Goal: Task Accomplishment & Management: Manage account settings

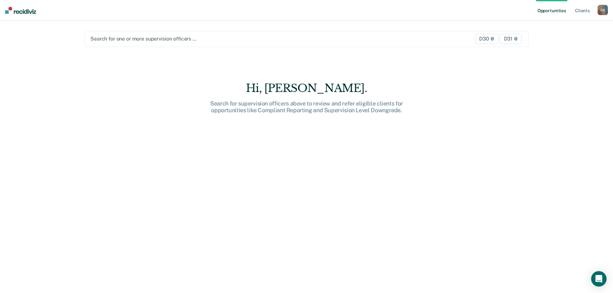
click at [183, 38] on div at bounding box center [241, 38] width 302 height 7
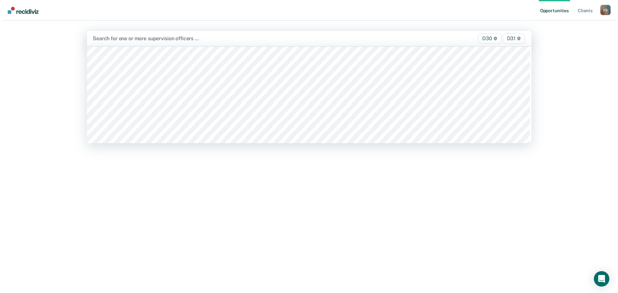
scroll to position [258, 0]
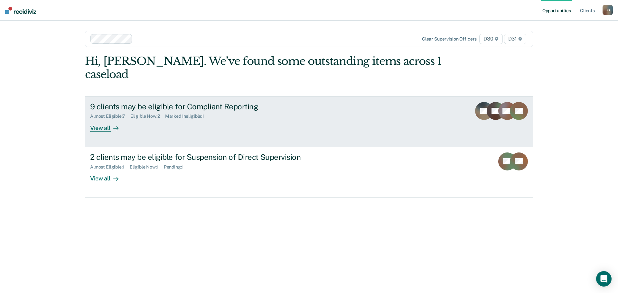
click at [110, 121] on link "9 clients may be eligible for Compliant Reporting Almost Eligible : 7 Eligible …" at bounding box center [309, 122] width 448 height 51
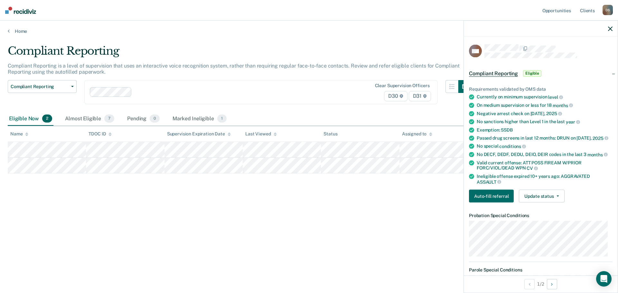
click at [553, 208] on div "Requirements validated by OMS data Currently on minimum supervision level On me…" at bounding box center [541, 142] width 154 height 132
click at [551, 201] on button "Update status" at bounding box center [541, 196] width 45 height 13
click at [548, 226] on button "Mark Ineligible" at bounding box center [550, 222] width 62 height 10
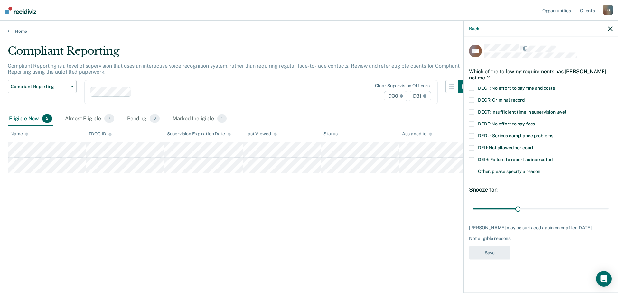
click at [494, 102] on label "DECR: Criminal record" at bounding box center [541, 101] width 144 height 7
click at [525, 98] on input "DECR: Criminal record" at bounding box center [525, 98] width 0 height 0
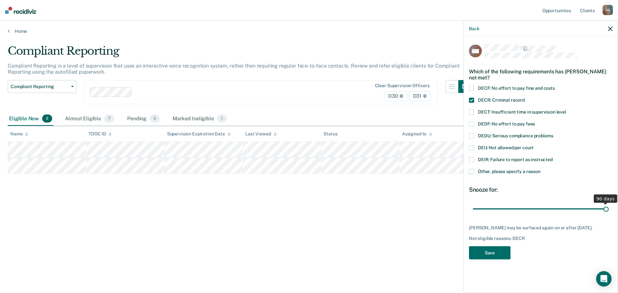
drag, startPoint x: 519, startPoint y: 209, endPoint x: 614, endPoint y: 202, distance: 95.2
type input "90"
click at [609, 203] on input "range" at bounding box center [541, 208] width 136 height 11
click at [495, 252] on button "Save" at bounding box center [490, 252] width 42 height 13
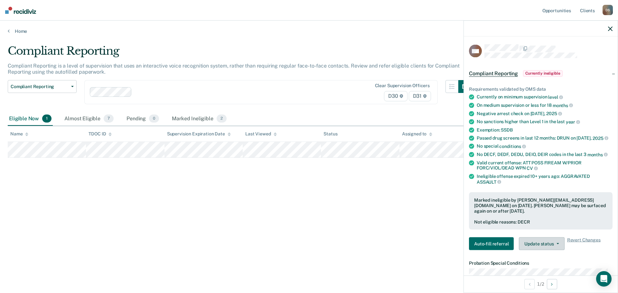
click at [525, 250] on button "Update status" at bounding box center [541, 244] width 45 height 13
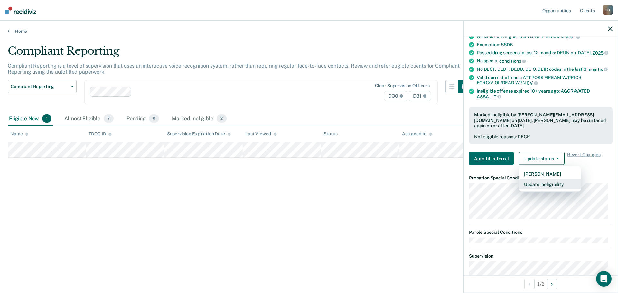
scroll to position [97, 0]
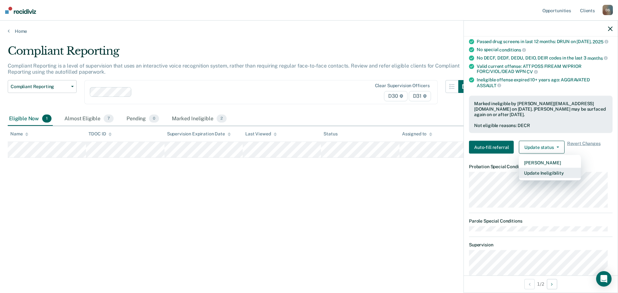
click at [533, 178] on button "Update Ineligibility" at bounding box center [550, 173] width 62 height 10
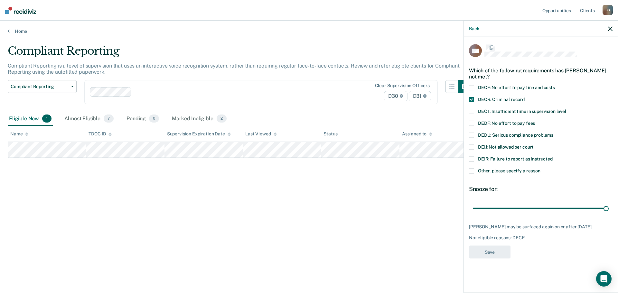
scroll to position [0, 0]
click at [510, 166] on div "DEIR: Failure to report as instructed" at bounding box center [541, 163] width 144 height 12
click at [510, 173] on span "Other, please specify a reason" at bounding box center [509, 171] width 62 height 5
click at [541, 169] on input "Other, please specify a reason" at bounding box center [541, 169] width 0 height 0
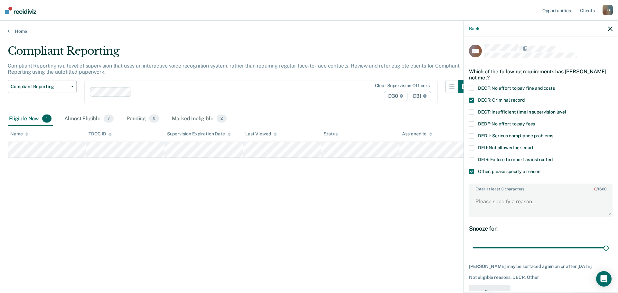
click at [477, 100] on label "DECR: Criminal record" at bounding box center [541, 101] width 144 height 7
click at [525, 98] on input "DECR: Criminal record" at bounding box center [525, 98] width 0 height 0
click at [520, 202] on textarea "Enter at least 3 characters 0 / 1600" at bounding box center [541, 205] width 142 height 24
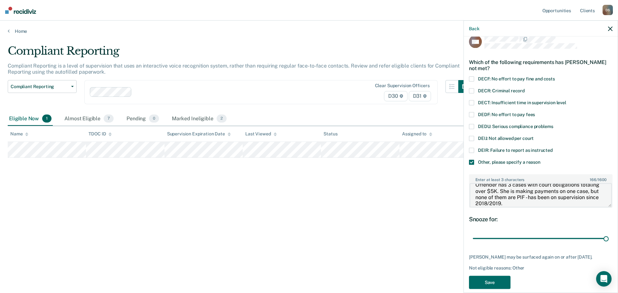
scroll to position [18, 0]
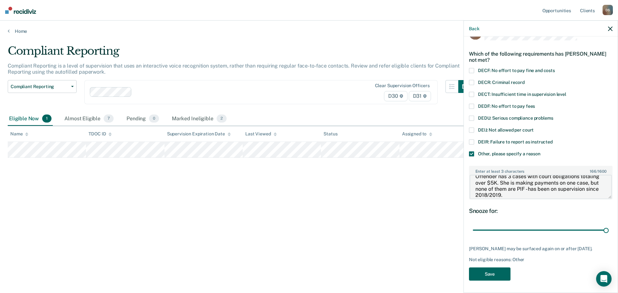
type textarea "Offender has 3 cases with court obligations totaling over $5K. She is making pa…"
click at [482, 273] on button "Save" at bounding box center [490, 274] width 42 height 13
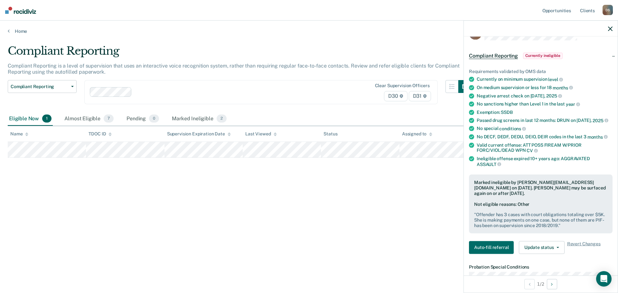
click at [612, 27] on icon "button" at bounding box center [610, 28] width 5 height 5
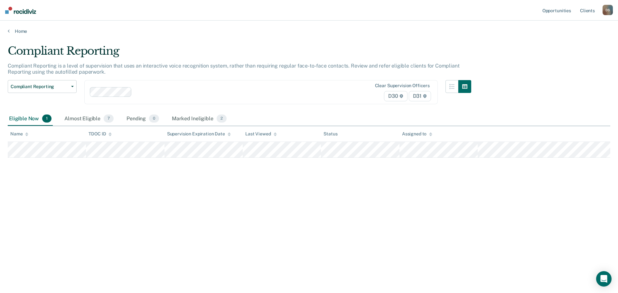
click at [34, 121] on div "Eligible Now 1" at bounding box center [30, 119] width 45 height 14
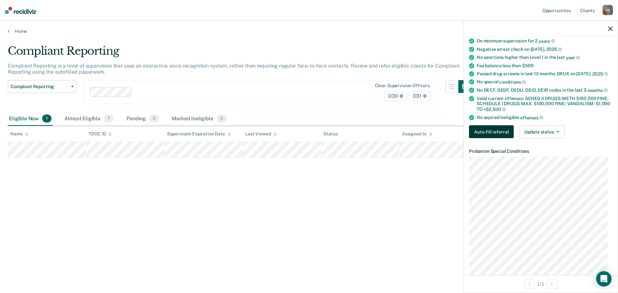
scroll to position [129, 0]
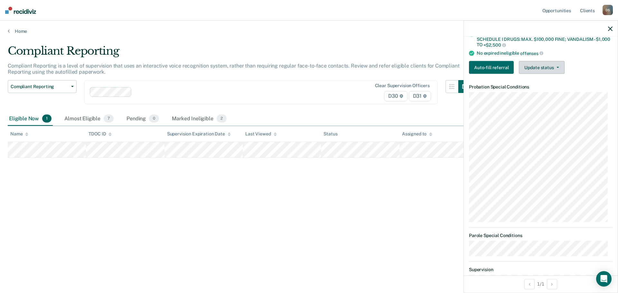
click at [539, 63] on button "Update status" at bounding box center [541, 67] width 45 height 13
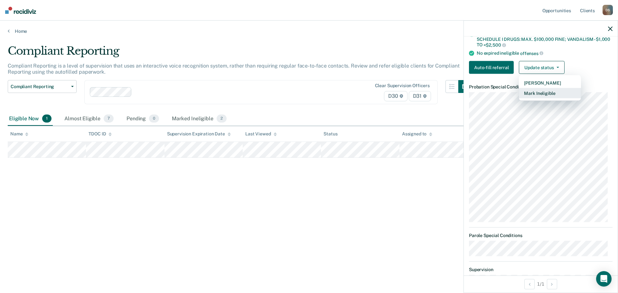
click at [532, 90] on button "Mark Ineligible" at bounding box center [550, 93] width 62 height 10
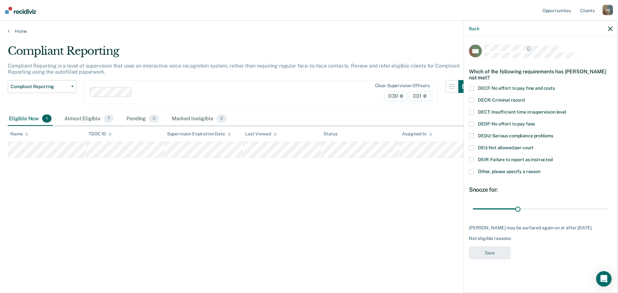
scroll to position [0, 0]
drag, startPoint x: 517, startPoint y: 206, endPoint x: 528, endPoint y: 199, distance: 12.8
click at [528, 203] on input "range" at bounding box center [541, 208] width 136 height 11
click at [507, 171] on span "Other, please specify a reason" at bounding box center [509, 171] width 62 height 5
click at [541, 169] on input "Other, please specify a reason" at bounding box center [541, 169] width 0 height 0
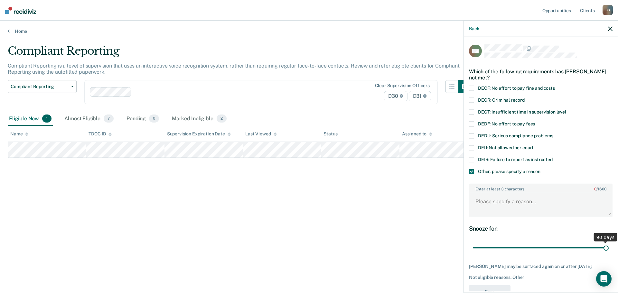
drag, startPoint x: 522, startPoint y: 243, endPoint x: 610, endPoint y: 237, distance: 87.5
type input "90"
click at [609, 242] on input "range" at bounding box center [541, 247] width 136 height 11
drag, startPoint x: 499, startPoint y: 204, endPoint x: 497, endPoint y: 201, distance: 4.3
click at [497, 201] on textarea "Enter at least 3 characters 0 / 1600" at bounding box center [541, 205] width 142 height 24
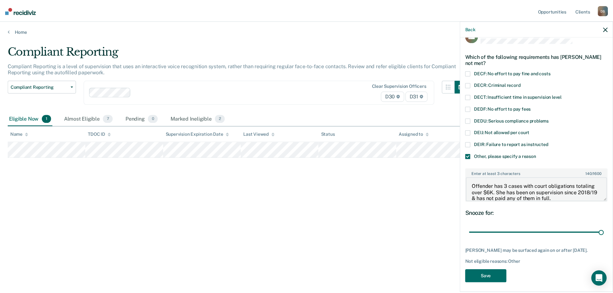
scroll to position [23, 0]
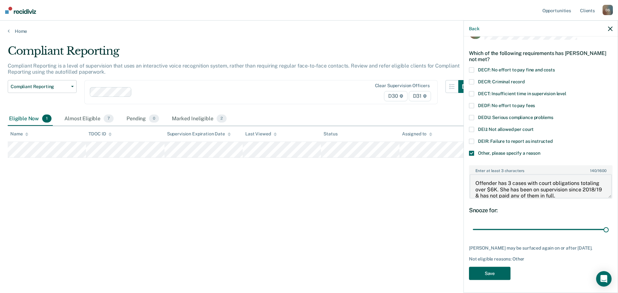
type textarea "Offender has 3 cases with court obligations totaling over $6K. She has been on …"
click at [495, 269] on button "Save" at bounding box center [490, 273] width 42 height 13
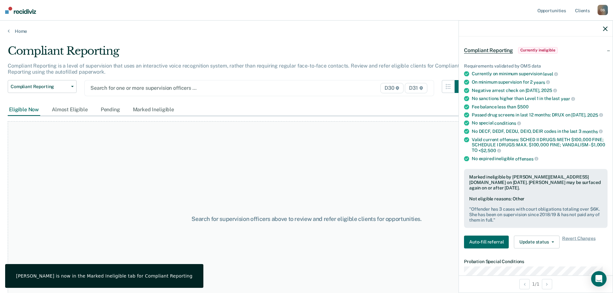
click at [127, 91] on div at bounding box center [208, 87] width 236 height 7
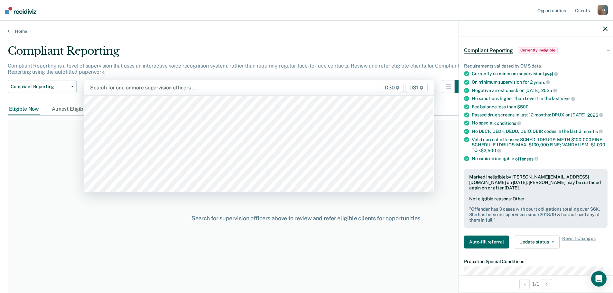
scroll to position [354, 0]
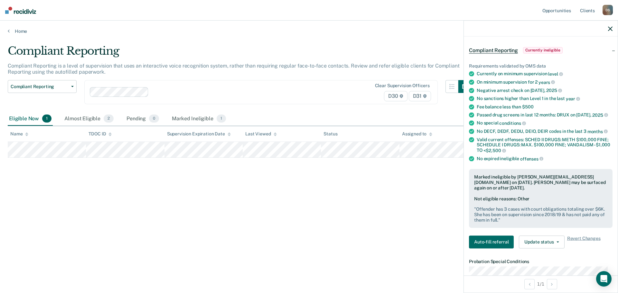
click at [608, 28] on div at bounding box center [541, 29] width 154 height 16
click at [611, 29] on icon "button" at bounding box center [610, 28] width 5 height 5
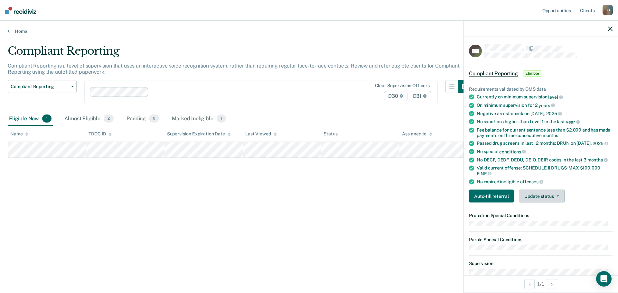
click at [542, 194] on button "Update status" at bounding box center [541, 196] width 45 height 13
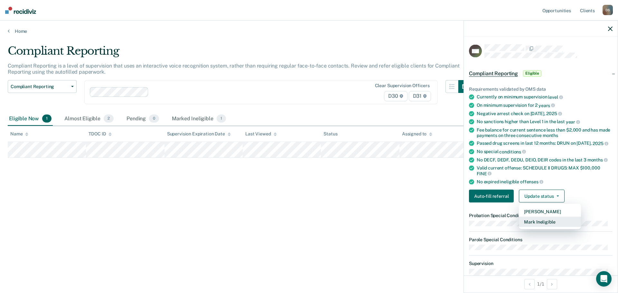
click at [542, 221] on button "Mark Ineligible" at bounding box center [550, 222] width 62 height 10
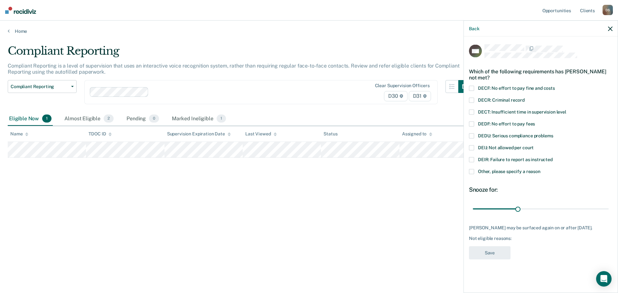
click at [488, 84] on div "Which of the following requirements has [PERSON_NAME] not met?" at bounding box center [541, 74] width 144 height 23
click at [498, 89] on span "DECF: No effort to pay fine and costs" at bounding box center [516, 87] width 77 height 5
click at [555, 86] on input "DECF: No effort to pay fine and costs" at bounding box center [555, 86] width 0 height 0
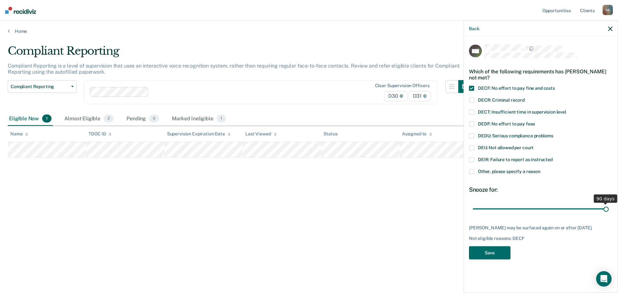
drag, startPoint x: 521, startPoint y: 211, endPoint x: 610, endPoint y: 209, distance: 89.8
type input "90"
click at [609, 209] on input "range" at bounding box center [541, 208] width 136 height 11
click at [485, 249] on button "Save" at bounding box center [490, 252] width 42 height 13
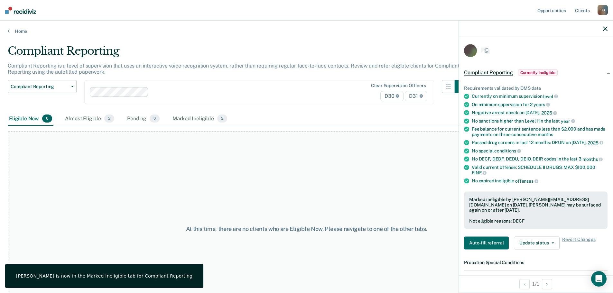
click at [298, 172] on div "At this time, there are no clients who are Eligible Now. Please navigate to one…" at bounding box center [307, 228] width 598 height 195
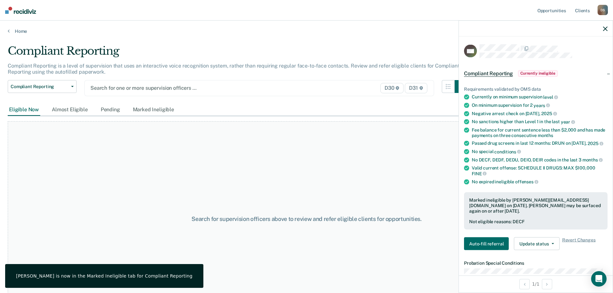
click at [140, 93] on div "Search for one or more supervision officers … D30 D31" at bounding box center [259, 88] width 350 height 16
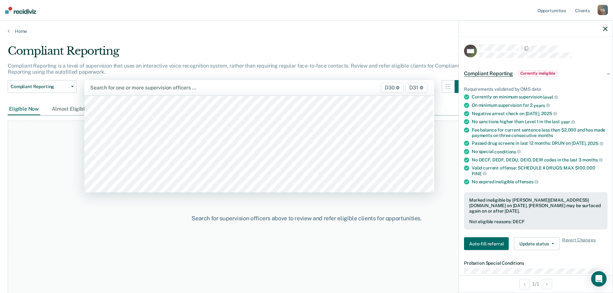
scroll to position [418, 0]
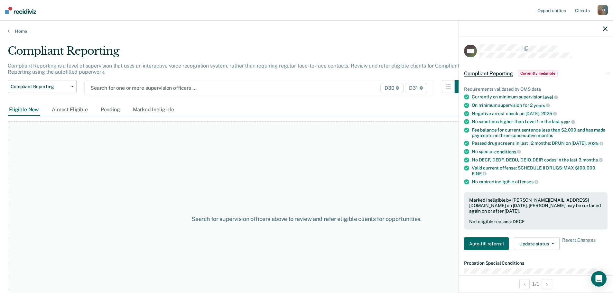
click at [120, 92] on div "Search for one or more supervision officers …" at bounding box center [208, 88] width 237 height 9
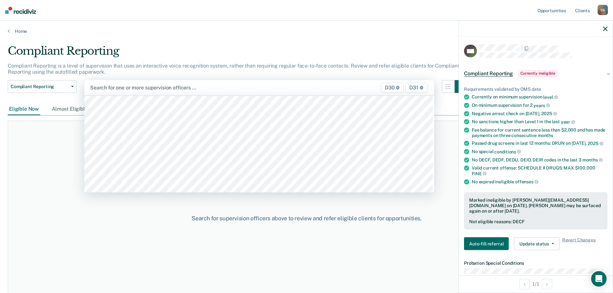
scroll to position [547, 0]
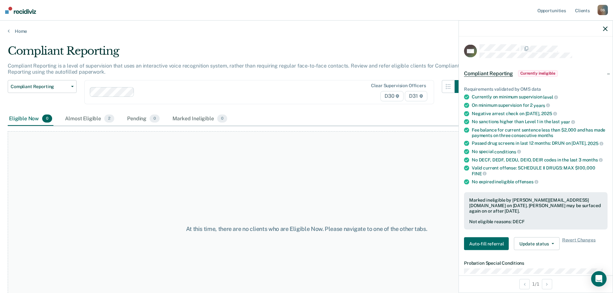
click at [607, 27] on icon "button" at bounding box center [605, 28] width 5 height 5
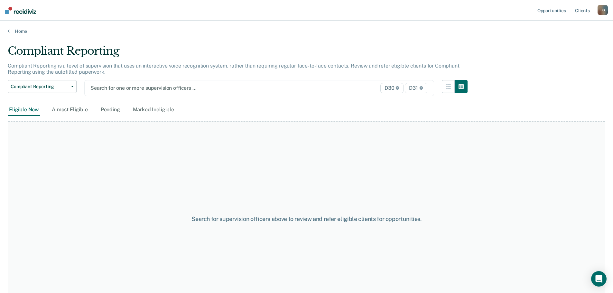
click at [128, 93] on div "Search for one or more supervision officers … D30 D31" at bounding box center [259, 88] width 350 height 16
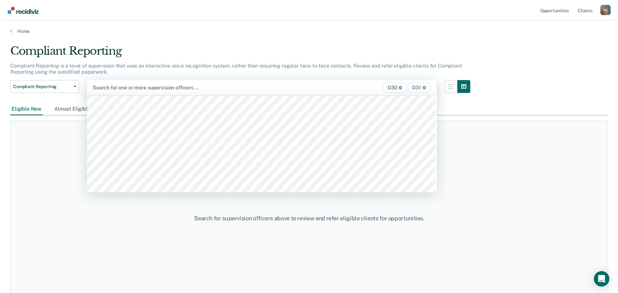
scroll to position [515, 0]
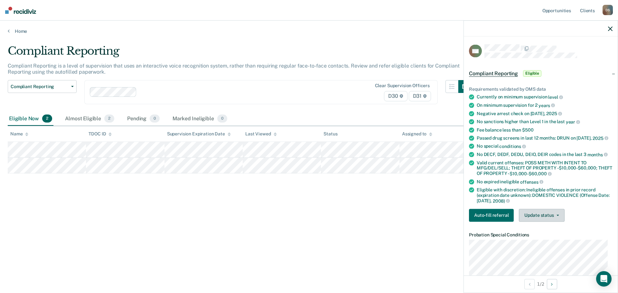
click at [548, 221] on button "Update status" at bounding box center [541, 215] width 45 height 13
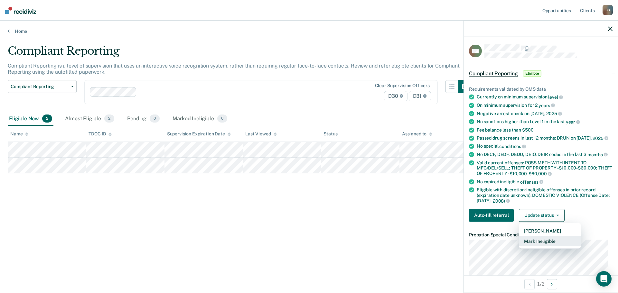
click at [547, 244] on button "Mark Ineligible" at bounding box center [550, 241] width 62 height 10
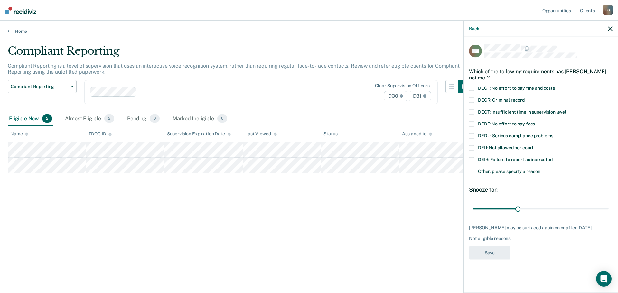
click at [486, 87] on span "DECF: No effort to pay fine and costs" at bounding box center [516, 87] width 77 height 5
click at [555, 86] on input "DECF: No effort to pay fine and costs" at bounding box center [555, 86] width 0 height 0
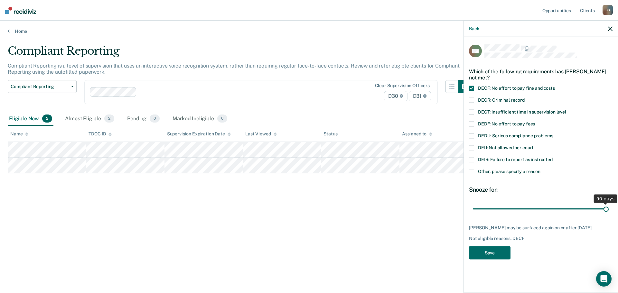
drag, startPoint x: 530, startPoint y: 207, endPoint x: 619, endPoint y: 210, distance: 89.2
type input "90"
click at [609, 210] on input "range" at bounding box center [541, 208] width 136 height 11
click at [500, 248] on button "Save" at bounding box center [490, 252] width 42 height 13
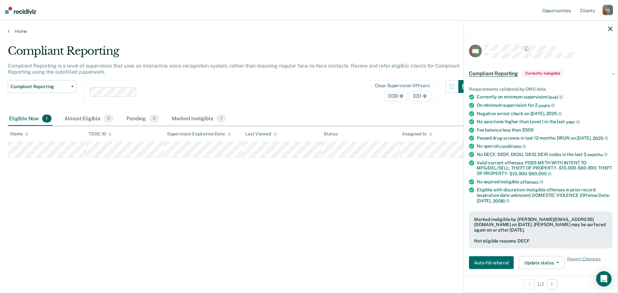
click at [221, 159] on div "Compliant Reporting Compliant Reporting is a level of supervision that uses an …" at bounding box center [309, 144] width 603 height 201
click at [609, 29] on div at bounding box center [541, 29] width 154 height 16
click at [611, 27] on icon "button" at bounding box center [610, 28] width 5 height 5
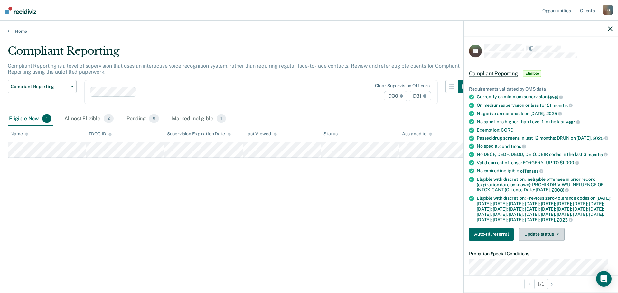
click at [536, 241] on button "Update status" at bounding box center [541, 234] width 45 height 13
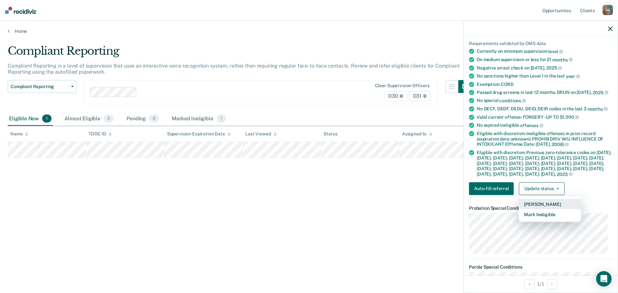
scroll to position [97, 0]
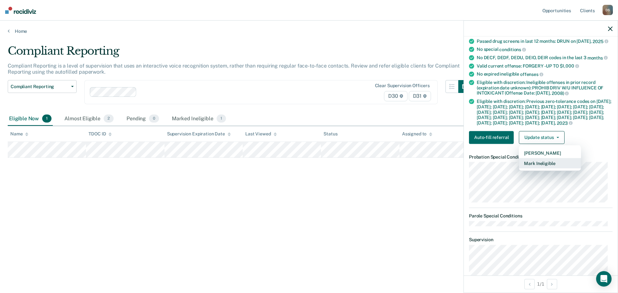
click at [541, 168] on button "Mark Ineligible" at bounding box center [550, 163] width 62 height 10
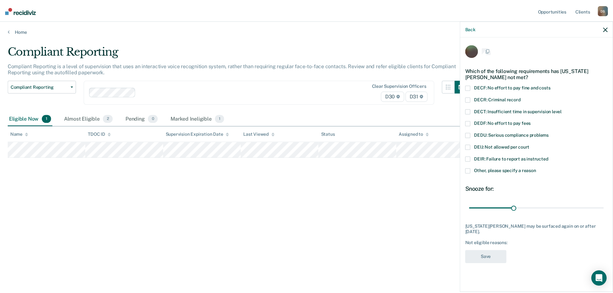
scroll to position [0, 0]
click at [485, 90] on label "DECF: No effort to pay fine and costs" at bounding box center [541, 89] width 144 height 7
click at [555, 86] on input "DECF: No effort to pay fine and costs" at bounding box center [555, 86] width 0 height 0
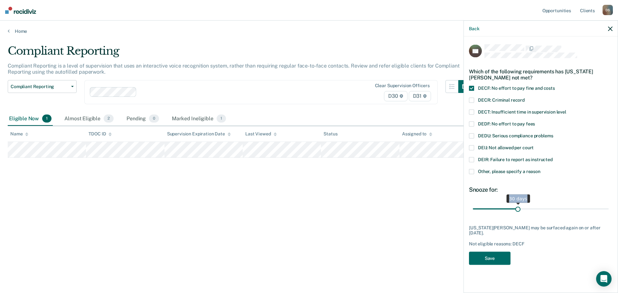
drag, startPoint x: 519, startPoint y: 203, endPoint x: 547, endPoint y: 204, distance: 27.7
click at [547, 204] on span "30 days" at bounding box center [541, 208] width 136 height 11
click at [525, 209] on input "range" at bounding box center [541, 208] width 136 height 11
click at [521, 216] on div "VK Which of the following requirements has [US_STATE][PERSON_NAME] not met? DEC…" at bounding box center [541, 156] width 144 height 224
drag, startPoint x: 525, startPoint y: 210, endPoint x: 603, endPoint y: 210, distance: 78.5
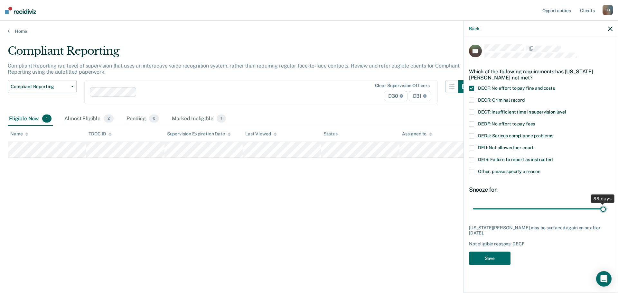
click at [603, 210] on input "range" at bounding box center [541, 208] width 136 height 11
drag, startPoint x: 603, startPoint y: 209, endPoint x: 614, endPoint y: 207, distance: 11.4
type input "90"
click at [609, 207] on input "range" at bounding box center [541, 208] width 136 height 11
click at [486, 254] on button "Save" at bounding box center [490, 258] width 42 height 13
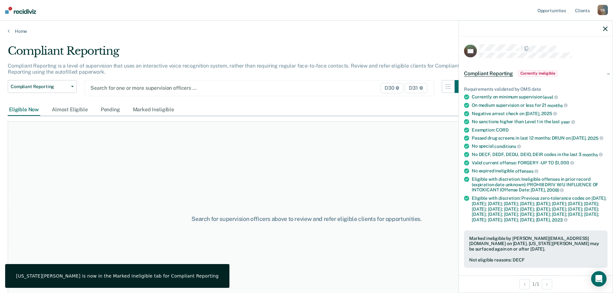
click at [606, 29] on icon "button" at bounding box center [605, 28] width 5 height 5
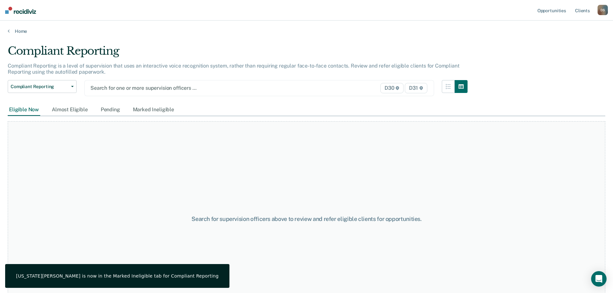
click at [155, 86] on div at bounding box center [208, 87] width 236 height 7
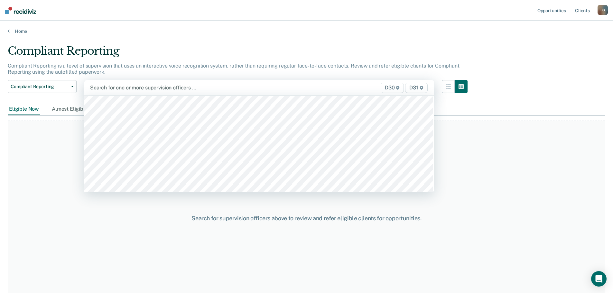
scroll to position [579, 0]
click at [128, 93] on div "Search for one or more supervision officers … D30 D31" at bounding box center [259, 87] width 350 height 15
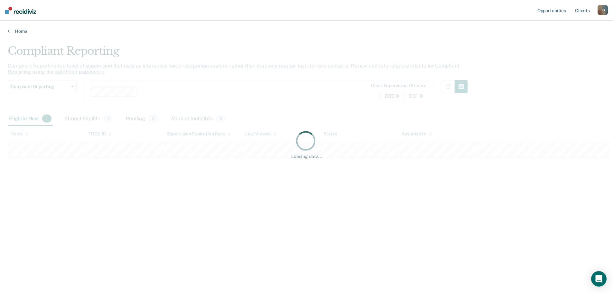
scroll to position [0, 0]
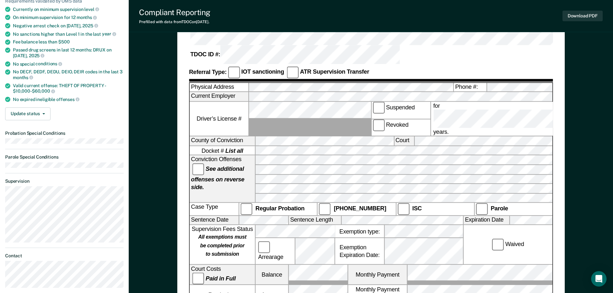
scroll to position [97, 0]
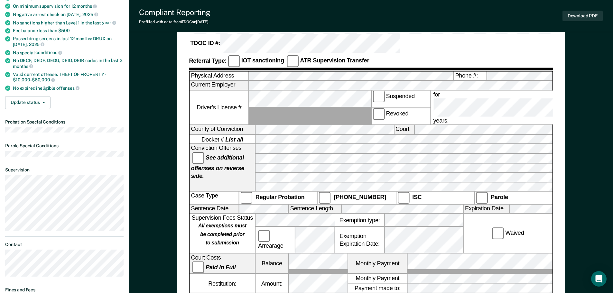
click at [508, 228] on label "Waived" at bounding box center [508, 234] width 35 height 12
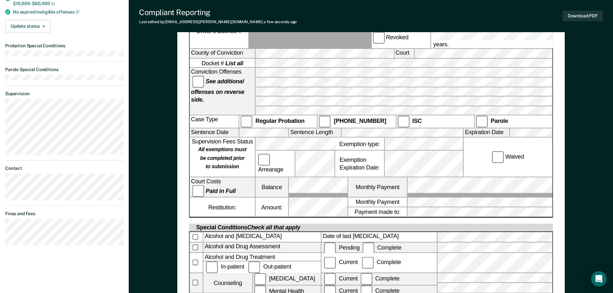
scroll to position [0, 0]
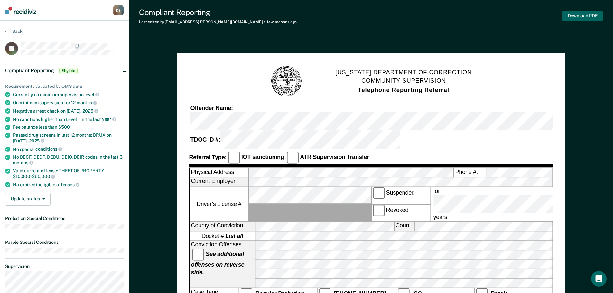
click at [578, 17] on button "Download PDF" at bounding box center [583, 16] width 40 height 11
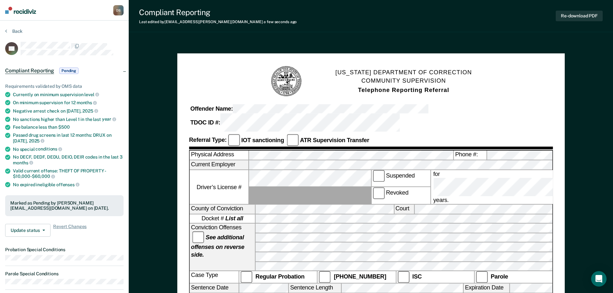
drag, startPoint x: 0, startPoint y: 27, endPoint x: 5, endPoint y: 28, distance: 4.6
click at [0, 27] on section "Back SP Compliant Reporting Pending Requirements validated by OMS data Currentl…" at bounding box center [64, 242] width 129 height 442
click at [8, 28] on button "Back" at bounding box center [13, 31] width 17 height 6
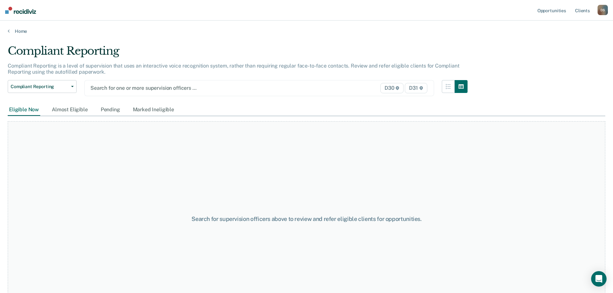
click at [131, 93] on div "Search for one or more supervision officers … D30 D31" at bounding box center [259, 88] width 350 height 16
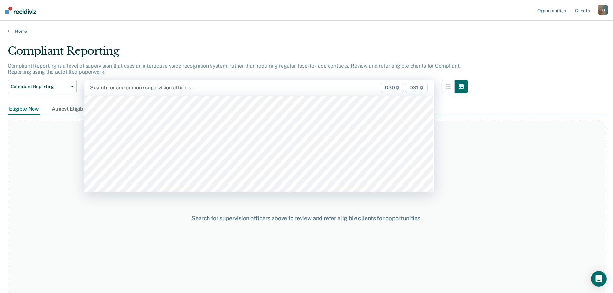
scroll to position [579, 0]
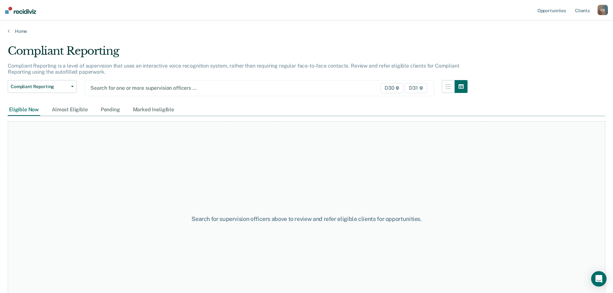
click at [131, 93] on div "Search for one or more supervision officers … D30 D31" at bounding box center [259, 88] width 350 height 16
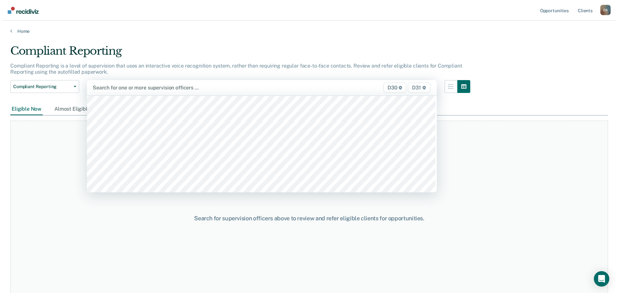
scroll to position [676, 0]
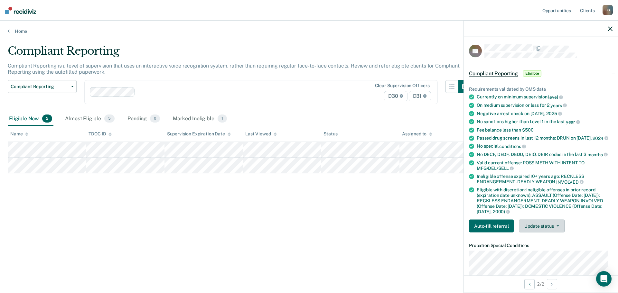
click at [545, 231] on button "Update status" at bounding box center [541, 226] width 45 height 13
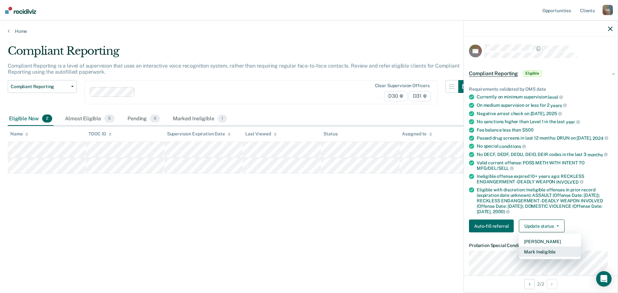
scroll to position [32, 0]
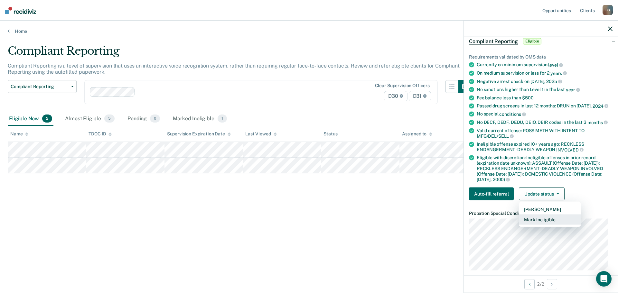
click at [540, 225] on button "Mark Ineligible" at bounding box center [550, 220] width 62 height 10
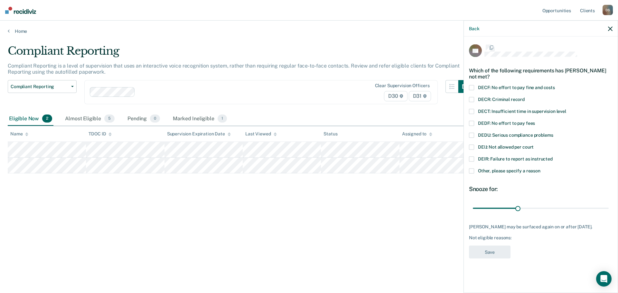
scroll to position [0, 0]
click at [474, 171] on label "Other, please specify a reason" at bounding box center [541, 172] width 144 height 7
click at [541, 169] on input "Other, please specify a reason" at bounding box center [541, 169] width 0 height 0
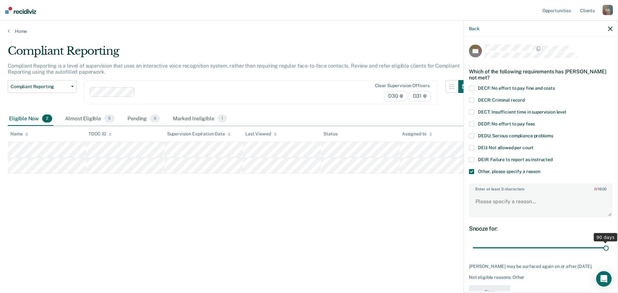
drag, startPoint x: 517, startPoint y: 249, endPoint x: 606, endPoint y: 249, distance: 88.8
type input "90"
click at [606, 249] on input "range" at bounding box center [541, 247] width 136 height 11
click at [508, 208] on textarea "Enter at least 3 characters 0 / 1600" at bounding box center [541, 205] width 142 height 24
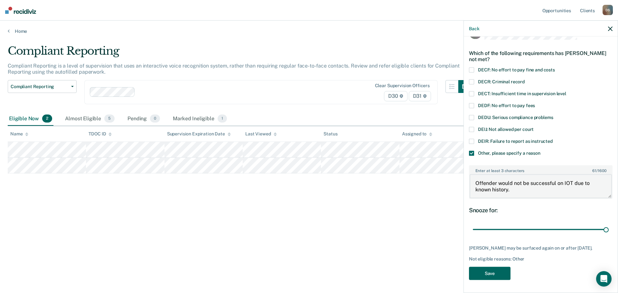
type textarea "Offender would not be successful on IOT due to known history."
click at [490, 274] on button "Save" at bounding box center [490, 273] width 42 height 13
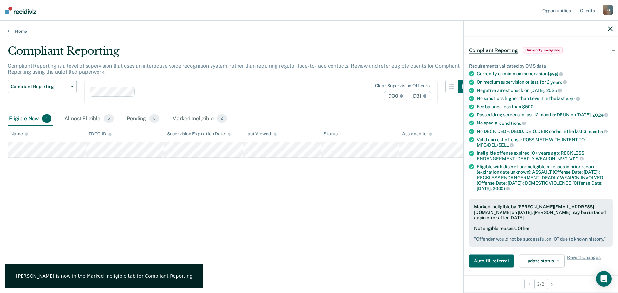
click at [612, 30] on icon "button" at bounding box center [610, 28] width 5 height 5
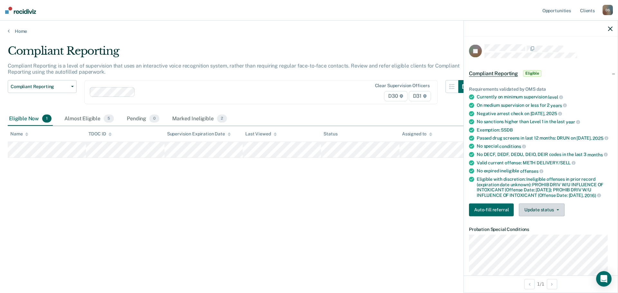
click at [549, 211] on button "Update status" at bounding box center [541, 209] width 45 height 13
click at [543, 235] on button "Mark Ineligible" at bounding box center [550, 235] width 62 height 10
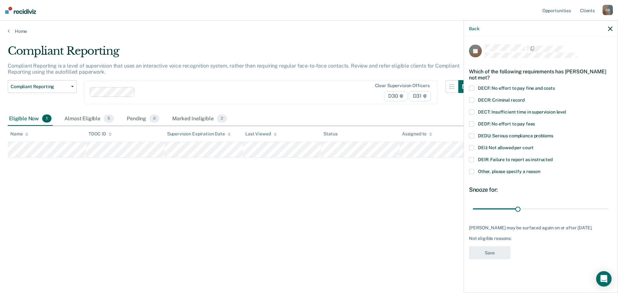
click at [485, 166] on div "DEIR: Failure to report as instructed" at bounding box center [541, 163] width 144 height 12
click at [487, 174] on label "Other, please specify a reason" at bounding box center [541, 172] width 144 height 7
click at [541, 169] on input "Other, please specify a reason" at bounding box center [541, 169] width 0 height 0
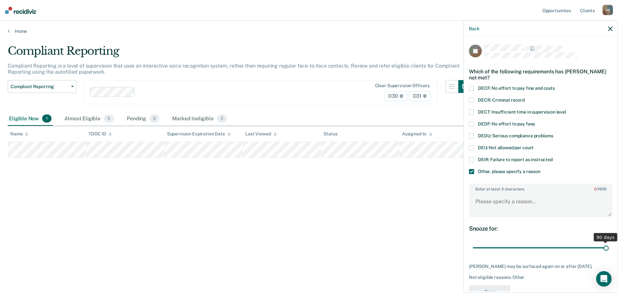
drag, startPoint x: 518, startPoint y: 247, endPoint x: 648, endPoint y: 258, distance: 130.8
type input "90"
click at [609, 254] on input "range" at bounding box center [541, 247] width 136 height 11
click at [497, 202] on textarea "Enter at least 3 characters 0 / 1600" at bounding box center [541, 205] width 142 height 24
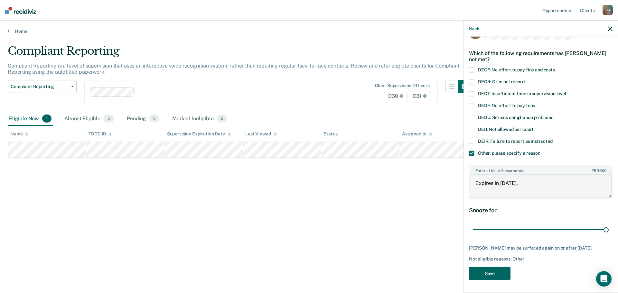
type textarea "Expires in [DATE]."
click at [500, 270] on button "Save" at bounding box center [490, 273] width 42 height 13
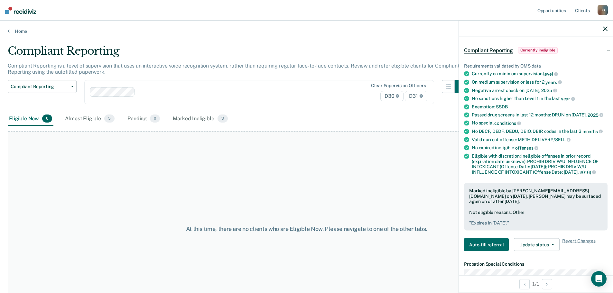
click at [605, 29] on icon "button" at bounding box center [605, 28] width 5 height 5
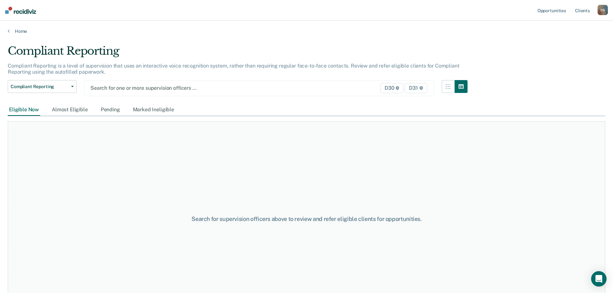
click at [132, 89] on div at bounding box center [208, 87] width 236 height 7
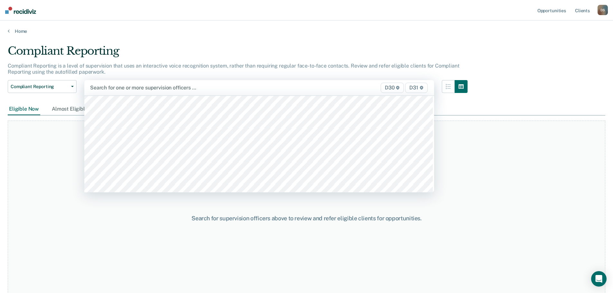
scroll to position [773, 0]
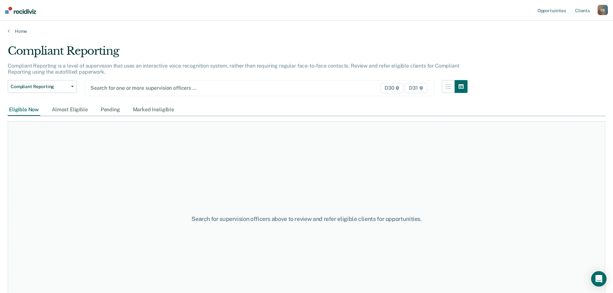
click at [127, 92] on div "Search for one or more supervision officers …" at bounding box center [208, 88] width 237 height 9
click at [129, 92] on div "Search for one or more supervision officers …" at bounding box center [208, 88] width 237 height 9
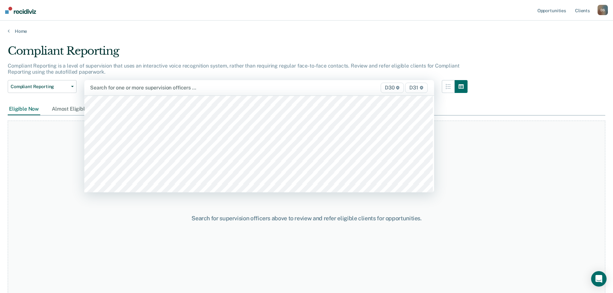
scroll to position [837, 0]
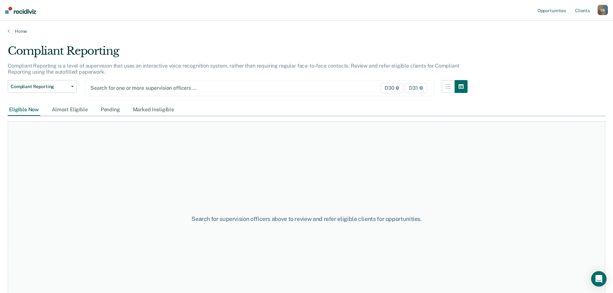
click at [119, 90] on div at bounding box center [208, 87] width 236 height 7
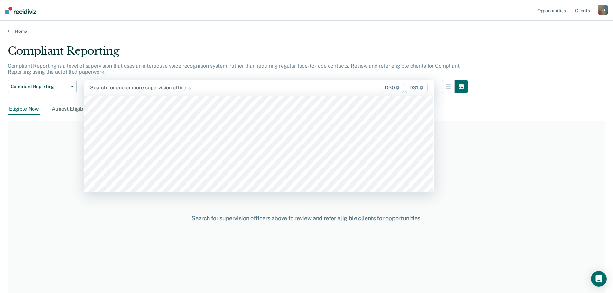
scroll to position [805, 0]
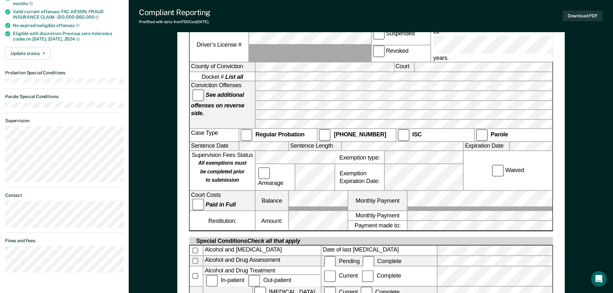
scroll to position [161, 0]
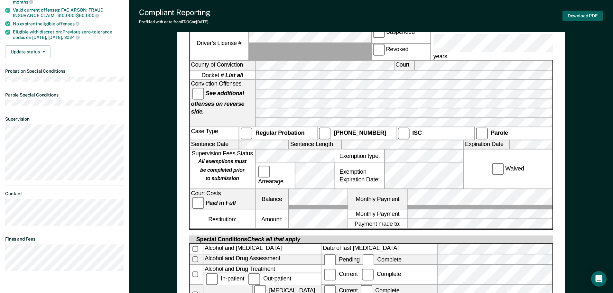
click at [582, 18] on button "Download PDF" at bounding box center [583, 16] width 40 height 11
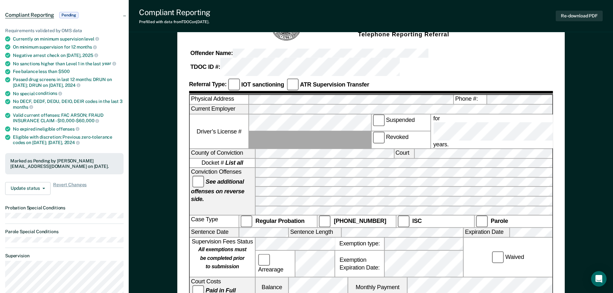
scroll to position [0, 0]
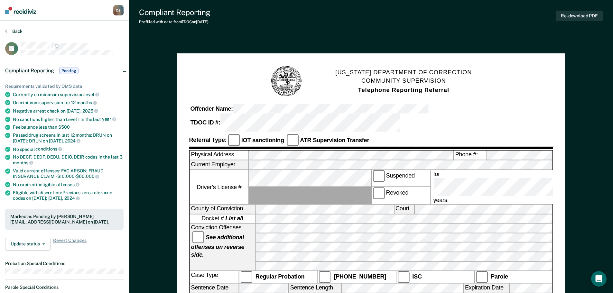
click at [9, 31] on button "Back" at bounding box center [13, 31] width 17 height 6
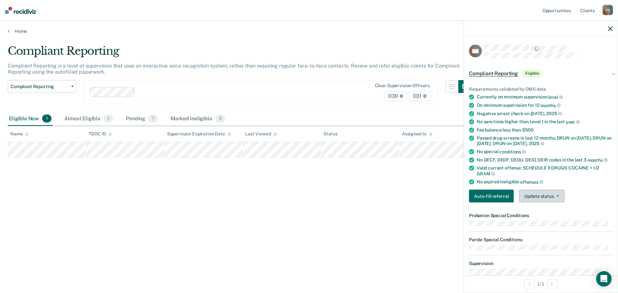
click at [538, 193] on button "Update status" at bounding box center [541, 196] width 45 height 13
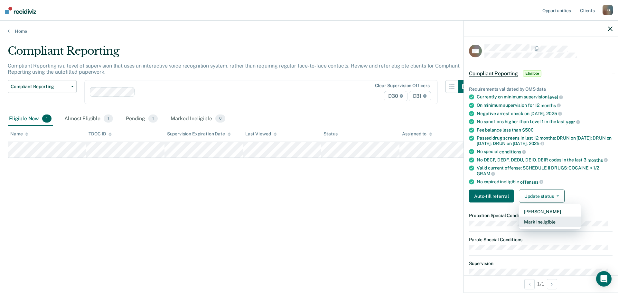
click at [536, 222] on button "Mark Ineligible" at bounding box center [550, 222] width 62 height 10
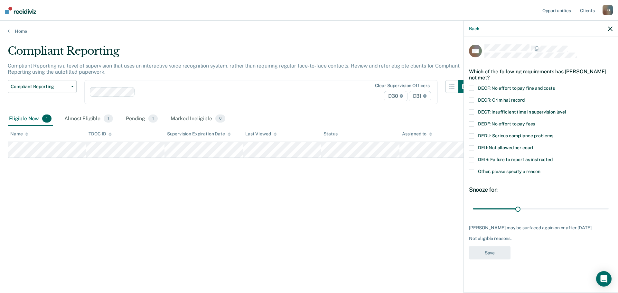
click at [501, 84] on div "Which of the following requirements has [PERSON_NAME] not met?" at bounding box center [541, 74] width 144 height 23
click at [502, 88] on span "DECF: No effort to pay fine and costs" at bounding box center [516, 87] width 77 height 5
click at [555, 86] on input "DECF: No effort to pay fine and costs" at bounding box center [555, 86] width 0 height 0
drag, startPoint x: 518, startPoint y: 209, endPoint x: 608, endPoint y: 216, distance: 89.8
type input "90"
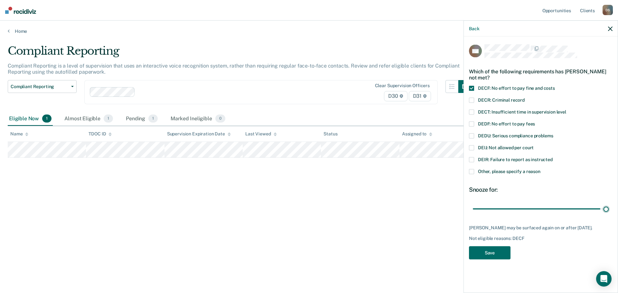
click at [608, 215] on input "range" at bounding box center [541, 208] width 136 height 11
click at [487, 259] on button "Save" at bounding box center [490, 252] width 42 height 13
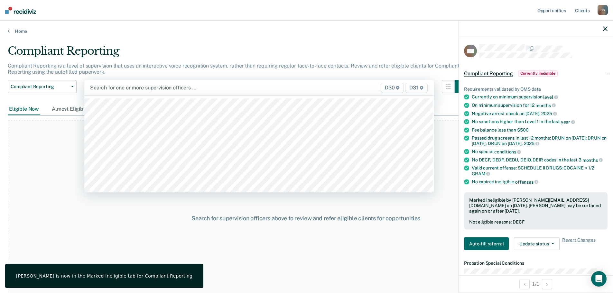
click at [133, 96] on div "99 results available. Use Up and Down to choose options, press Enter to select …" at bounding box center [259, 87] width 350 height 15
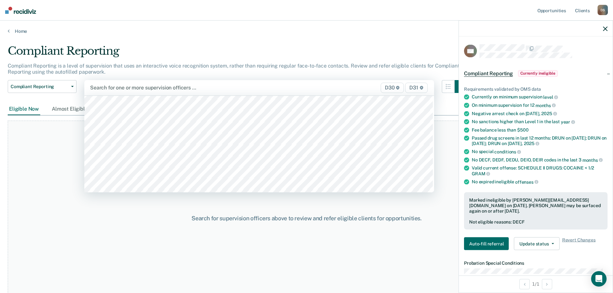
scroll to position [901, 0]
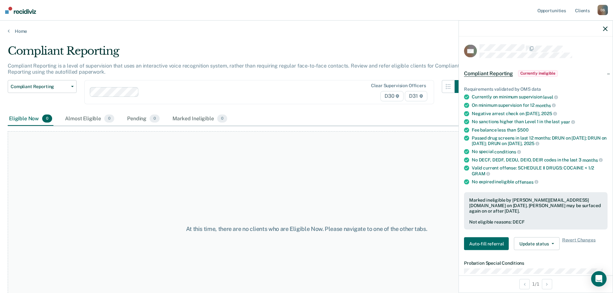
click at [604, 31] on div at bounding box center [536, 29] width 154 height 16
click at [604, 28] on icon "button" at bounding box center [605, 28] width 5 height 5
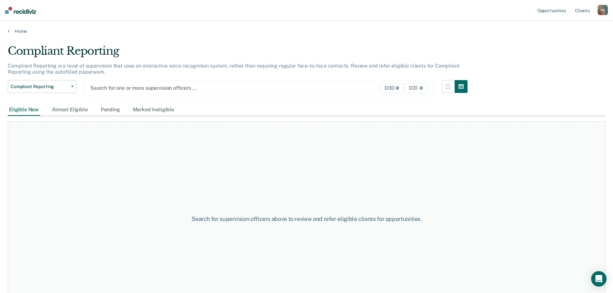
click at [132, 91] on div at bounding box center [208, 87] width 236 height 7
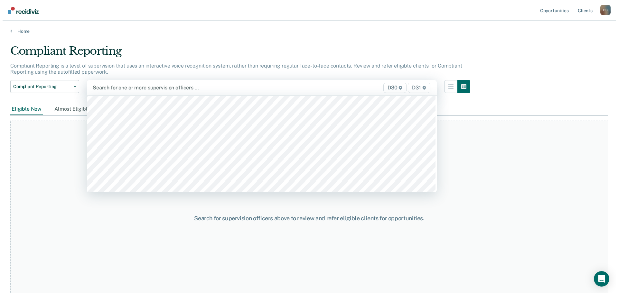
scroll to position [966, 0]
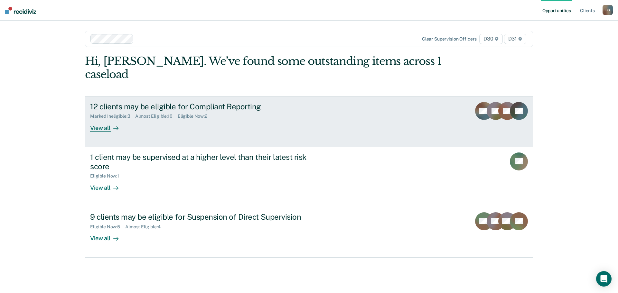
click at [109, 119] on div "View all" at bounding box center [108, 125] width 36 height 13
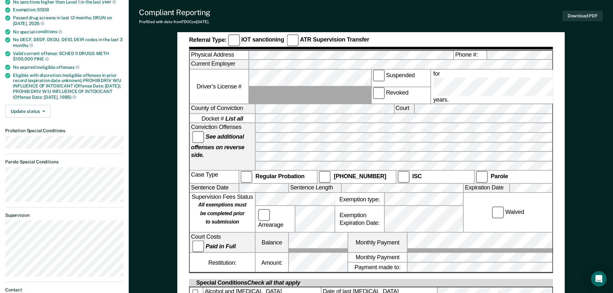
scroll to position [129, 0]
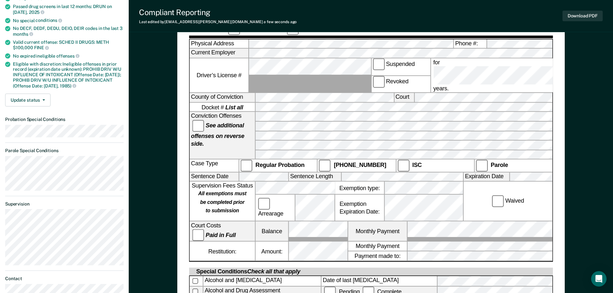
click at [206, 232] on strong "Paid in Full" at bounding box center [221, 235] width 30 height 6
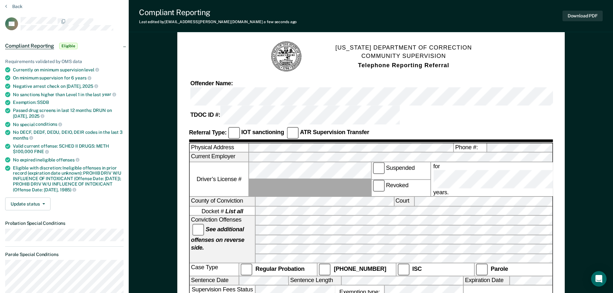
scroll to position [0, 0]
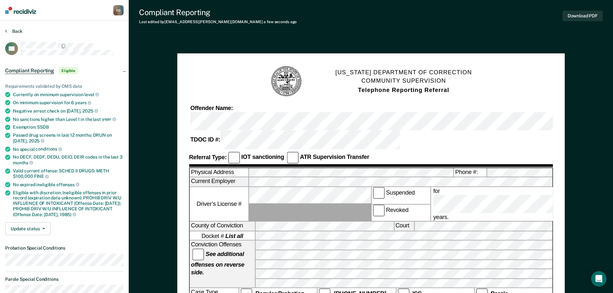
drag, startPoint x: 10, startPoint y: 25, endPoint x: 10, endPoint y: 31, distance: 5.2
click at [10, 26] on section "Back PB Compliant Reporting Eligible Requirements validated by OMS data Current…" at bounding box center [64, 259] width 129 height 477
click at [10, 31] on button "Back" at bounding box center [13, 31] width 17 height 6
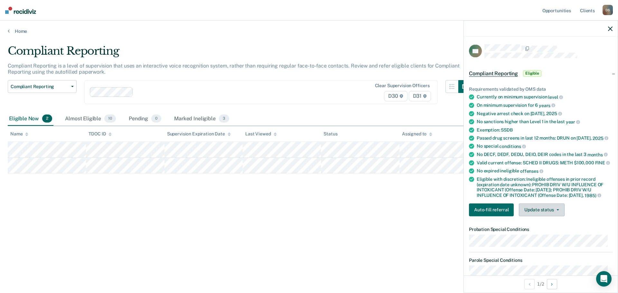
click at [542, 216] on button "Update status" at bounding box center [541, 209] width 45 height 13
click at [539, 241] on button "Mark Ineligible" at bounding box center [550, 235] width 62 height 10
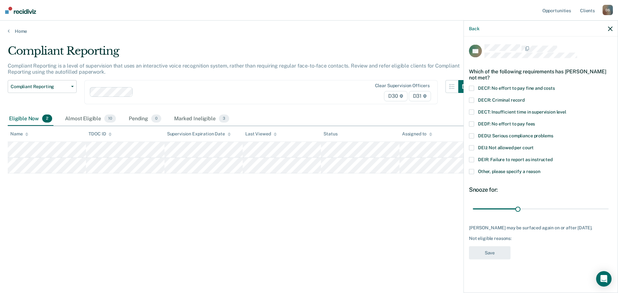
click at [493, 85] on span "DECF: No effort to pay fine and costs" at bounding box center [516, 87] width 77 height 5
click at [555, 86] on input "DECF: No effort to pay fine and costs" at bounding box center [555, 86] width 0 height 0
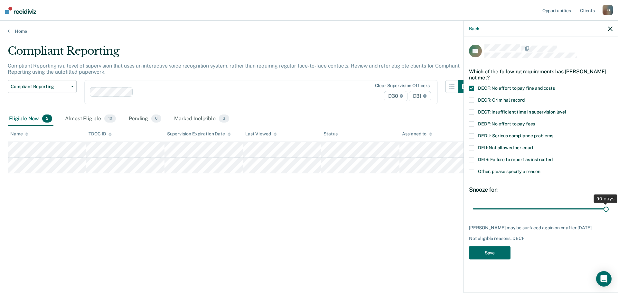
drag, startPoint x: 522, startPoint y: 211, endPoint x: 614, endPoint y: 215, distance: 91.2
type input "90"
click at [609, 215] on input "range" at bounding box center [541, 208] width 136 height 11
click at [494, 257] on button "Save" at bounding box center [490, 252] width 42 height 13
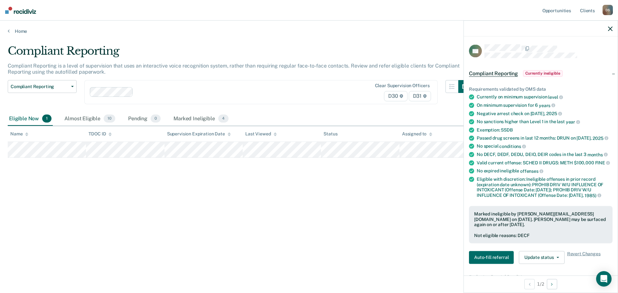
click at [609, 30] on icon "button" at bounding box center [610, 28] width 5 height 5
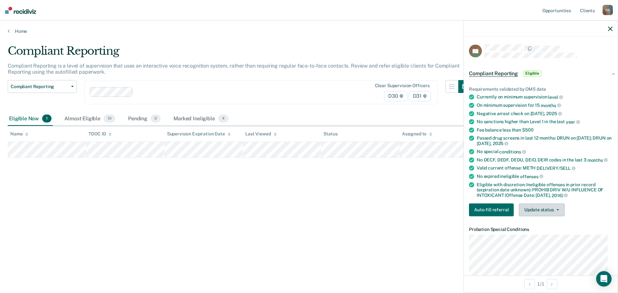
click at [540, 213] on button "Update status" at bounding box center [541, 209] width 45 height 13
click at [542, 235] on button "Mark Ineligible" at bounding box center [550, 235] width 62 height 10
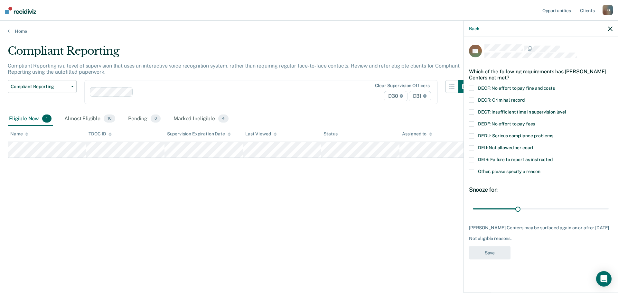
click at [503, 103] on label "DECR: Criminal record" at bounding box center [541, 101] width 144 height 7
click at [525, 98] on input "DECR: Criminal record" at bounding box center [525, 98] width 0 height 0
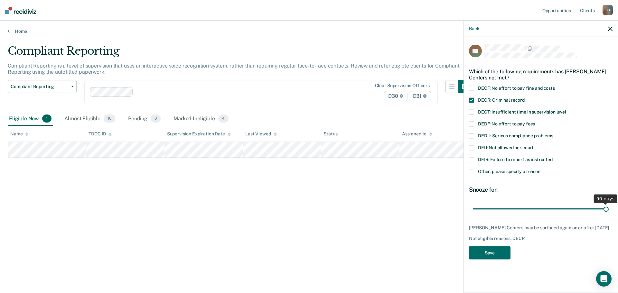
drag, startPoint x: 519, startPoint y: 211, endPoint x: 630, endPoint y: 211, distance: 111.1
type input "90"
click at [609, 211] on input "range" at bounding box center [541, 208] width 136 height 11
click at [497, 254] on button "Save" at bounding box center [490, 252] width 42 height 13
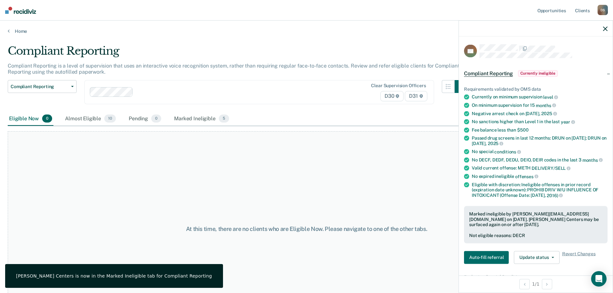
click at [255, 165] on div "At this time, there are no clients who are Eligible Now. Please navigate to one…" at bounding box center [307, 228] width 598 height 195
click at [604, 27] on icon "button" at bounding box center [605, 28] width 5 height 5
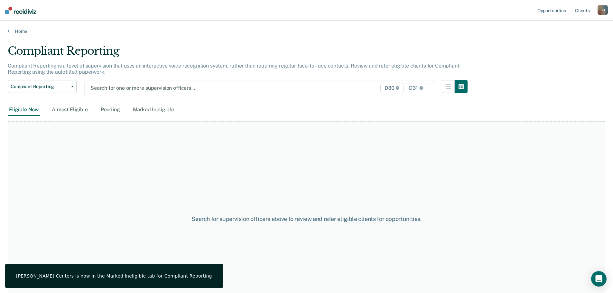
click at [127, 90] on div at bounding box center [208, 87] width 236 height 7
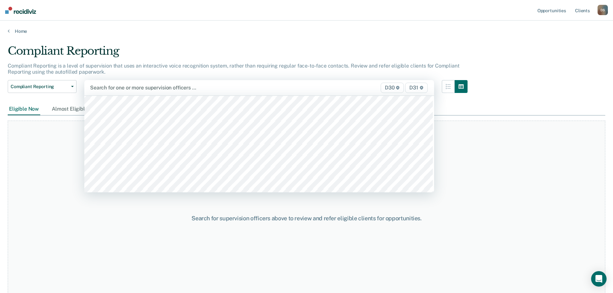
scroll to position [998, 0]
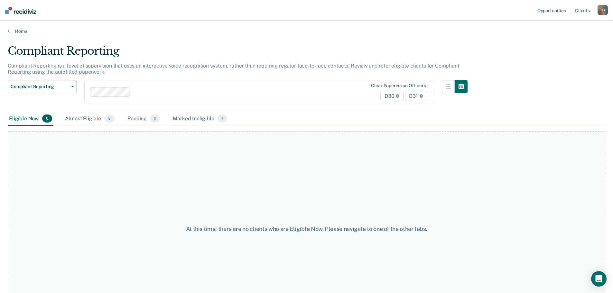
click at [123, 93] on div "Clear supervision officers D30 D31" at bounding box center [259, 92] width 350 height 24
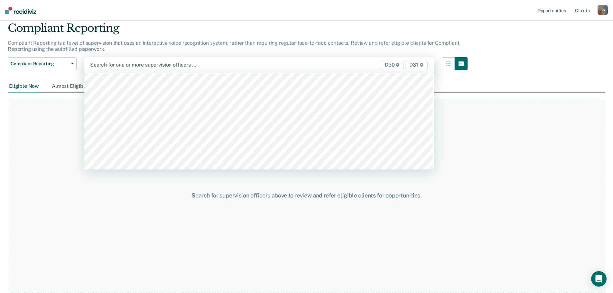
scroll to position [1030, 0]
